Goal: Check status: Check status

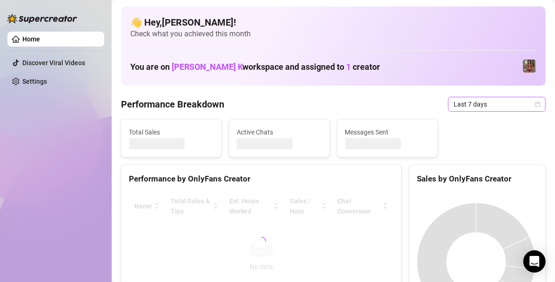
click at [512, 102] on span "Last 7 days" at bounding box center [497, 104] width 87 height 14
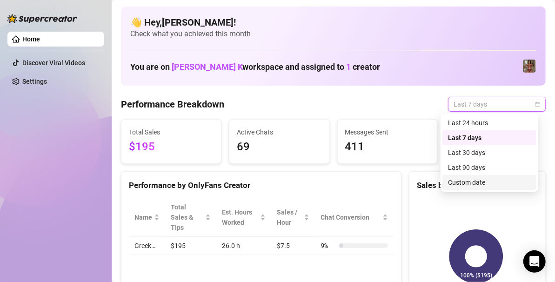
click at [463, 180] on div "Custom date" at bounding box center [489, 182] width 83 height 10
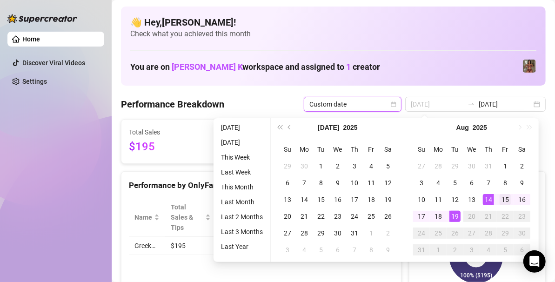
type input "[DATE]"
click at [500, 201] on div "15" at bounding box center [505, 199] width 11 height 11
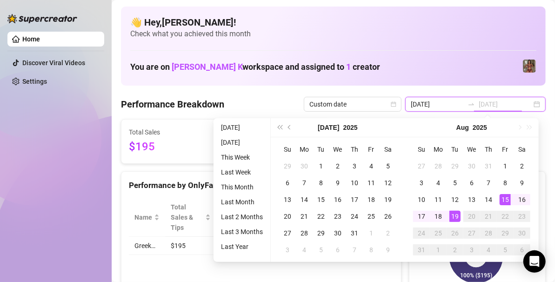
type input "[DATE]"
click at [455, 215] on div "19" at bounding box center [455, 216] width 11 height 11
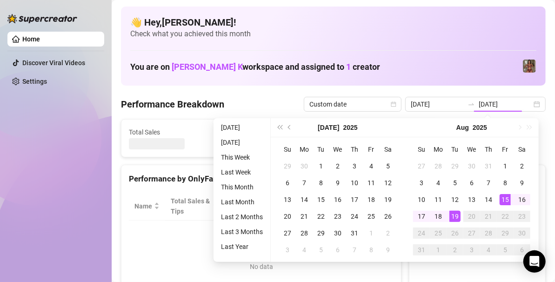
type input "[DATE]"
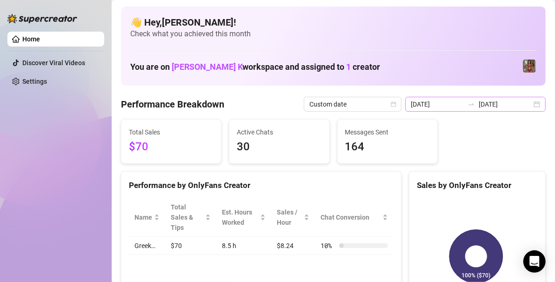
click at [536, 103] on div "[DATE] [DATE]" at bounding box center [475, 104] width 141 height 15
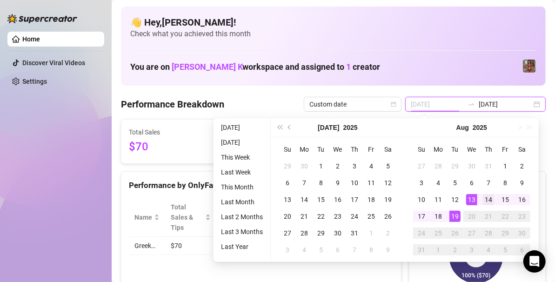
type input "[DATE]"
click at [486, 196] on div "14" at bounding box center [488, 199] width 11 height 11
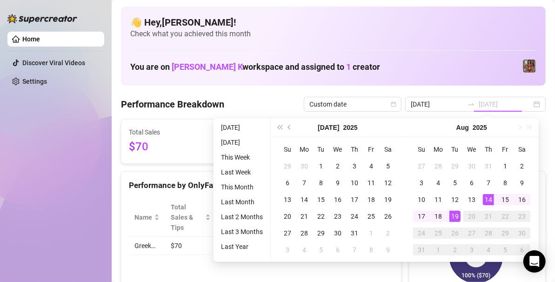
click at [455, 220] on div "19" at bounding box center [455, 216] width 11 height 11
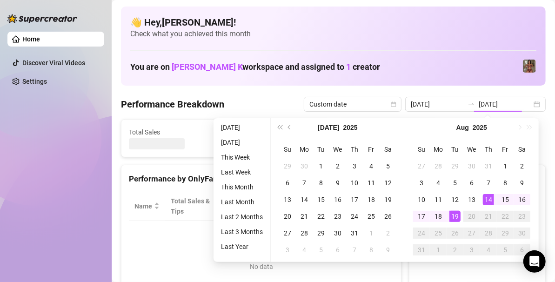
type input "[DATE]"
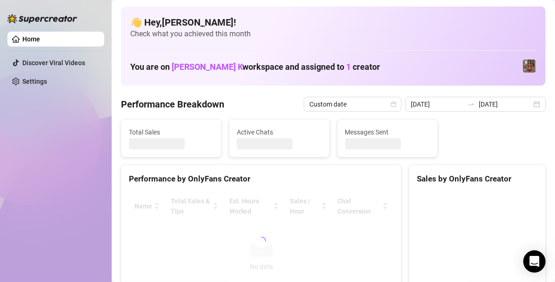
click at [395, 270] on div "Name Total Sales & Tips Est. Hours Worked Sales / Hour Chat Conversion No data …" at bounding box center [261, 242] width 280 height 114
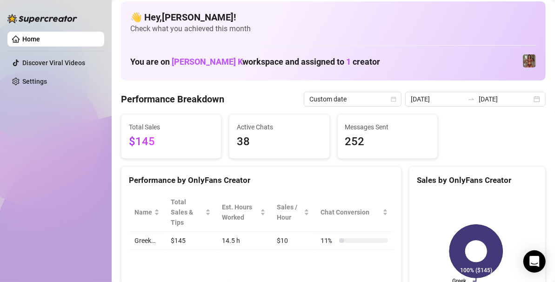
scroll to position [3, 0]
